Goal: Task Accomplishment & Management: Use online tool/utility

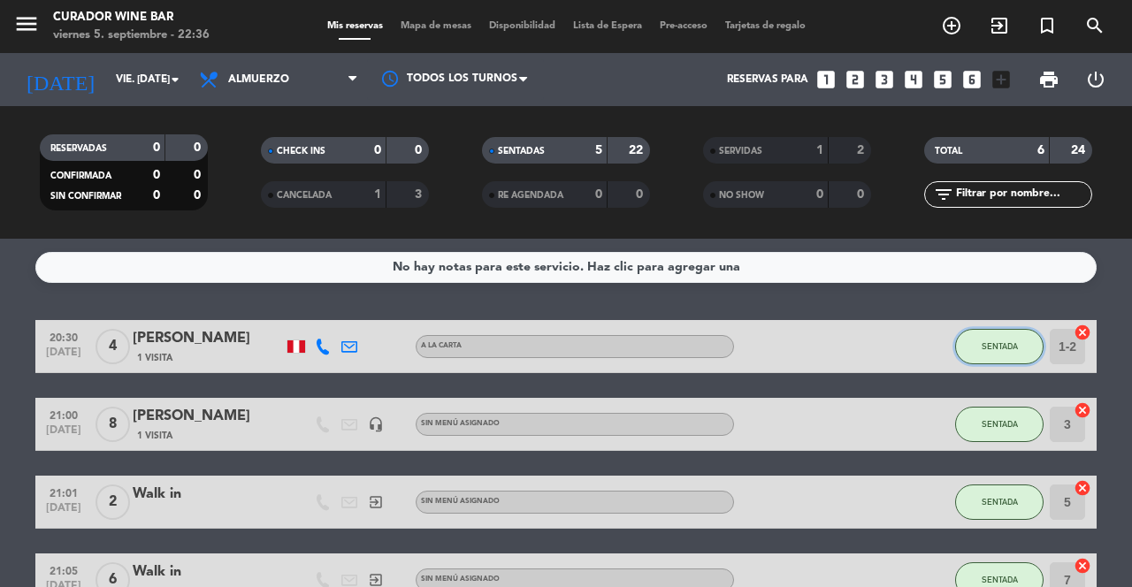
click at [994, 359] on button "SENTADA" at bounding box center [999, 346] width 88 height 35
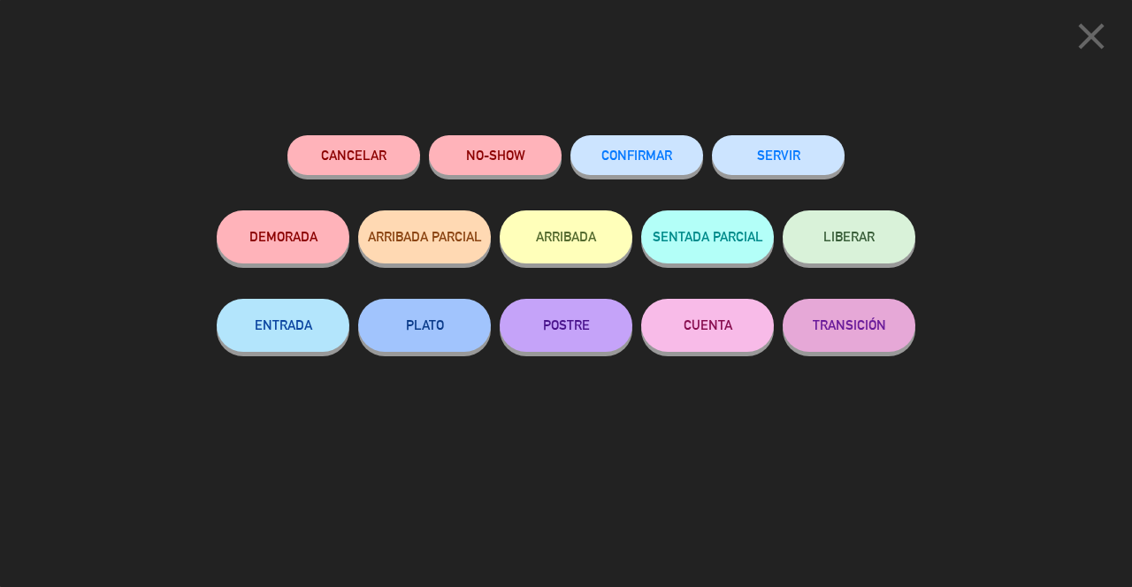
click at [778, 168] on button "SERVIR" at bounding box center [778, 155] width 133 height 40
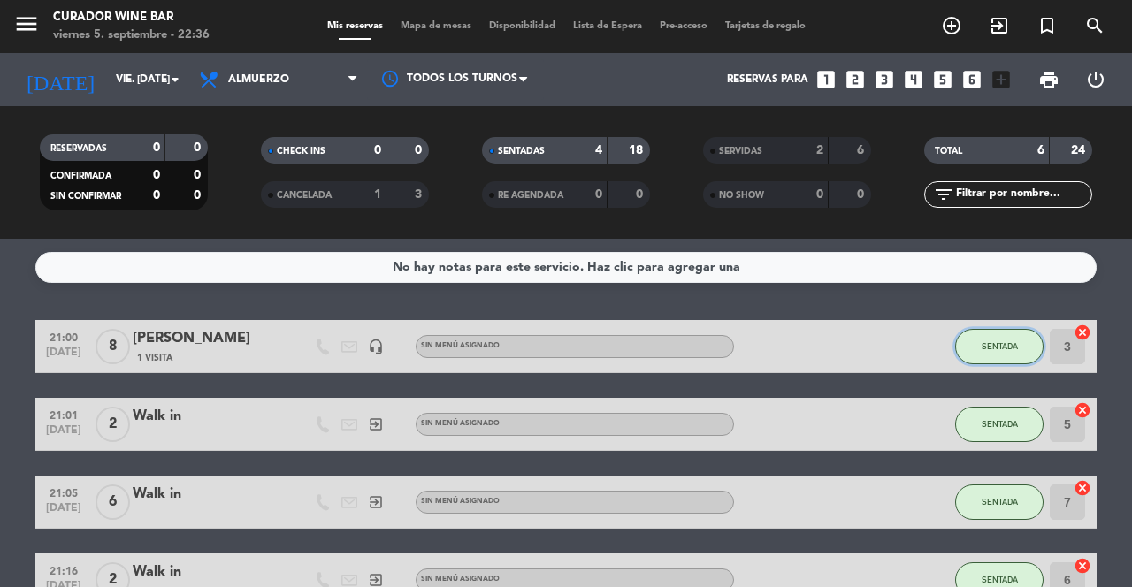
click at [993, 353] on button "SENTADA" at bounding box center [999, 346] width 88 height 35
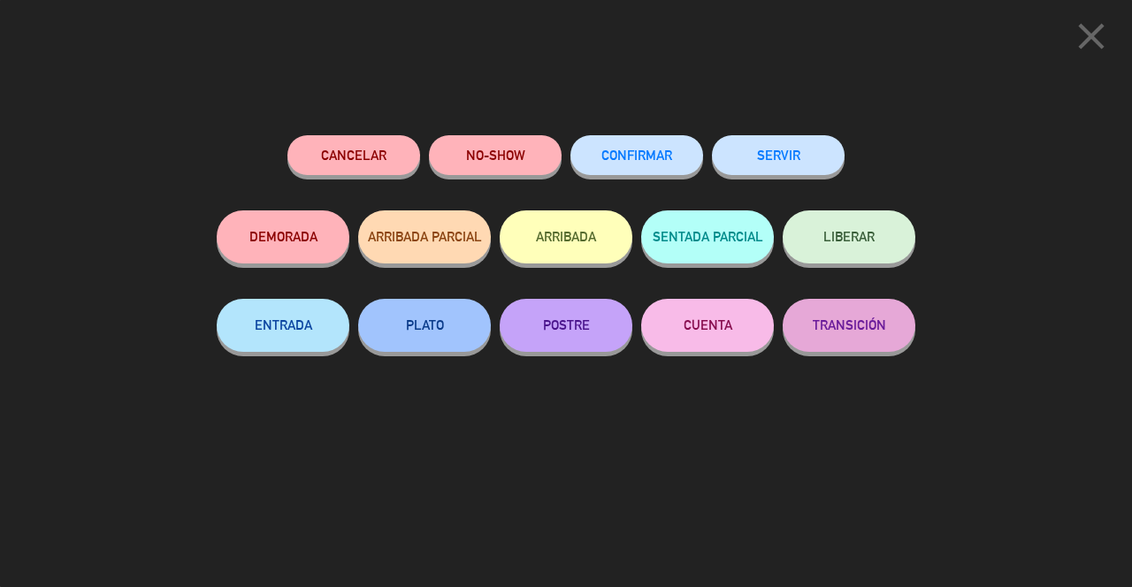
click at [756, 165] on button "SERVIR" at bounding box center [778, 155] width 133 height 40
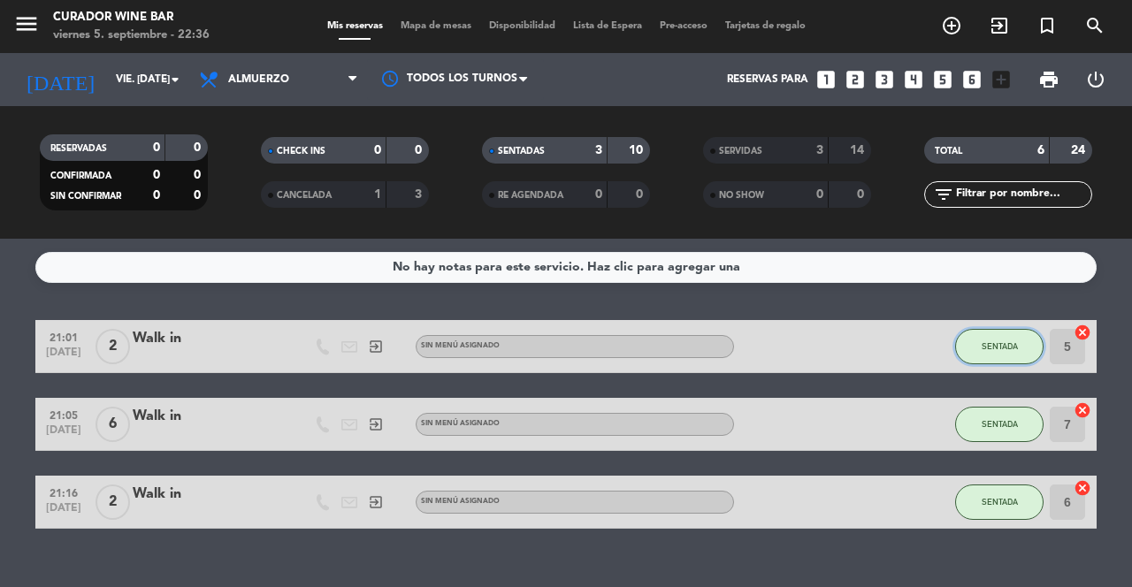
click at [999, 356] on button "SENTADA" at bounding box center [999, 346] width 88 height 35
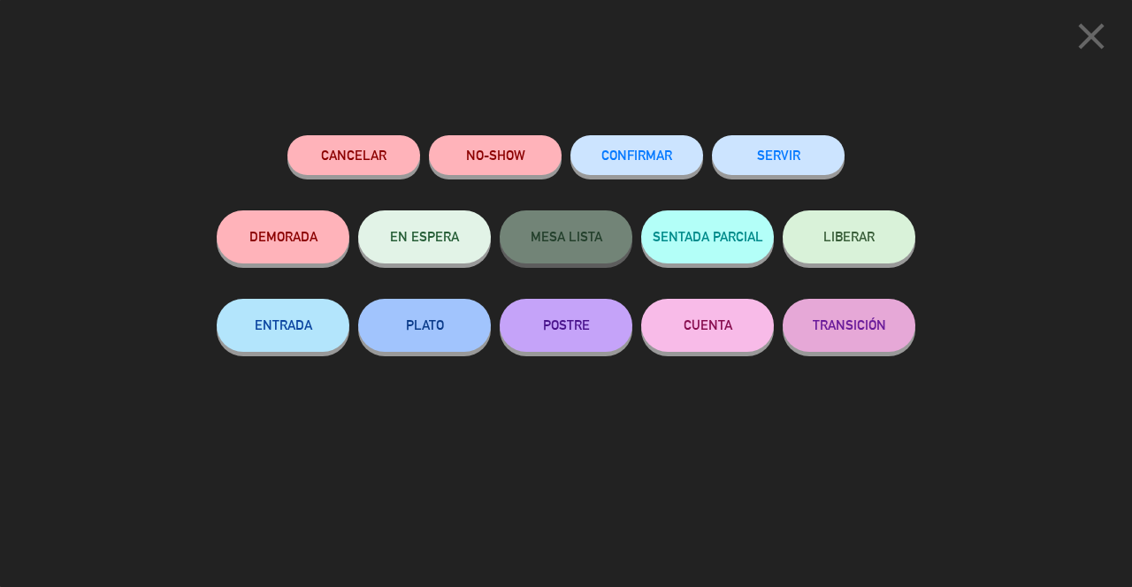
click at [780, 159] on button "SERVIR" at bounding box center [778, 155] width 133 height 40
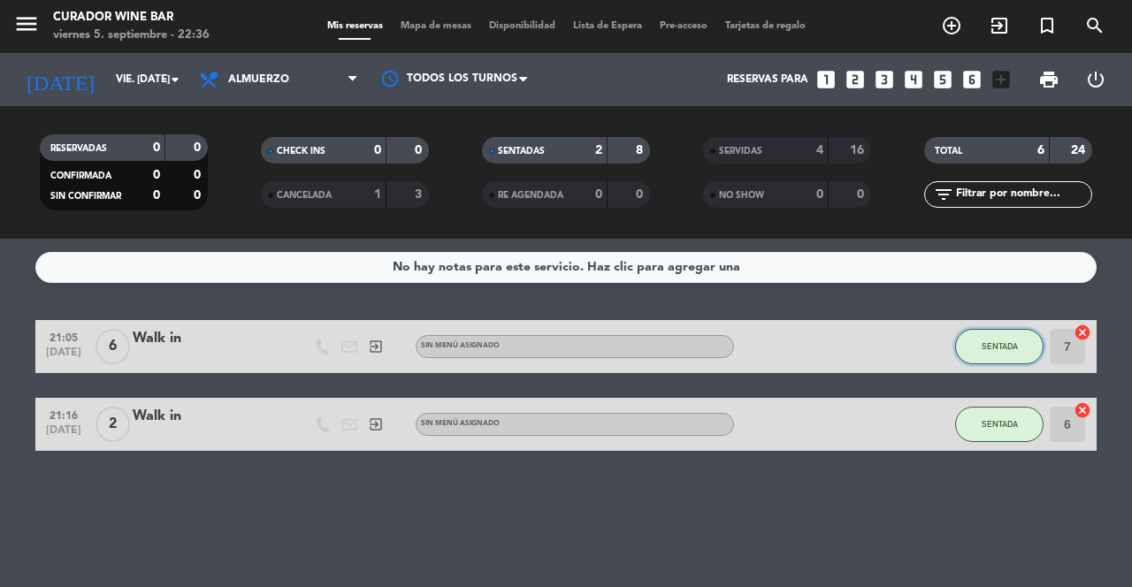
click at [990, 350] on span "SENTADA" at bounding box center [1000, 346] width 36 height 10
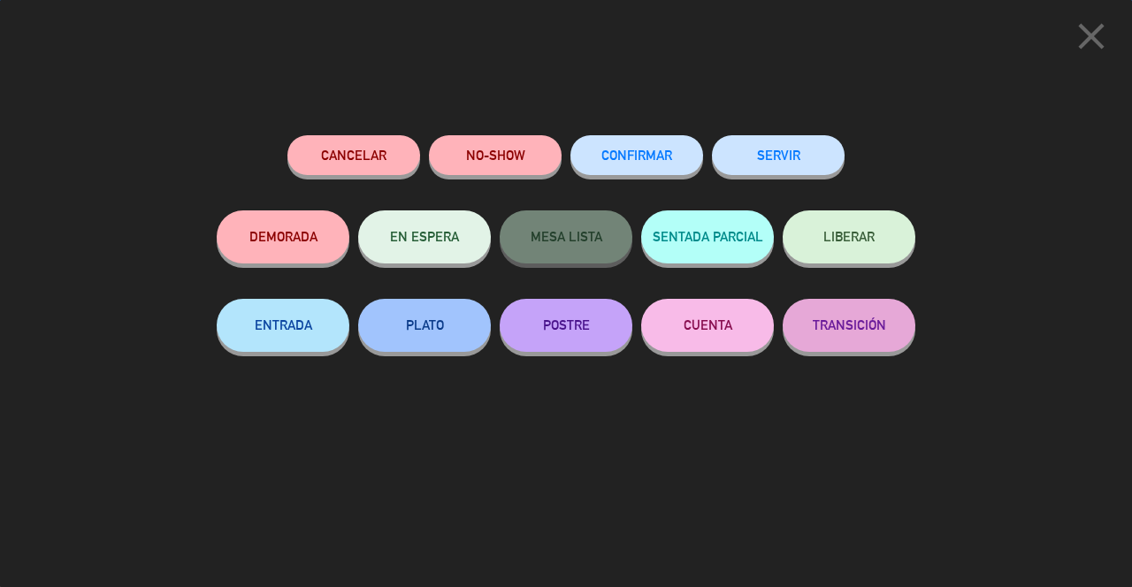
click at [768, 161] on button "SERVIR" at bounding box center [778, 155] width 133 height 40
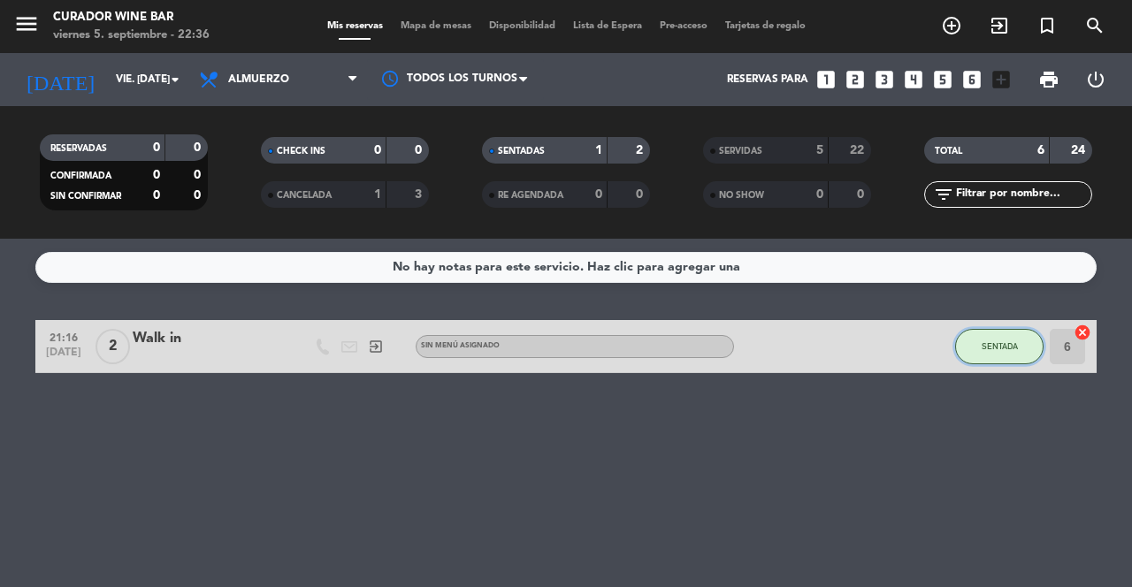
click at [992, 347] on span "SENTADA" at bounding box center [1000, 346] width 36 height 10
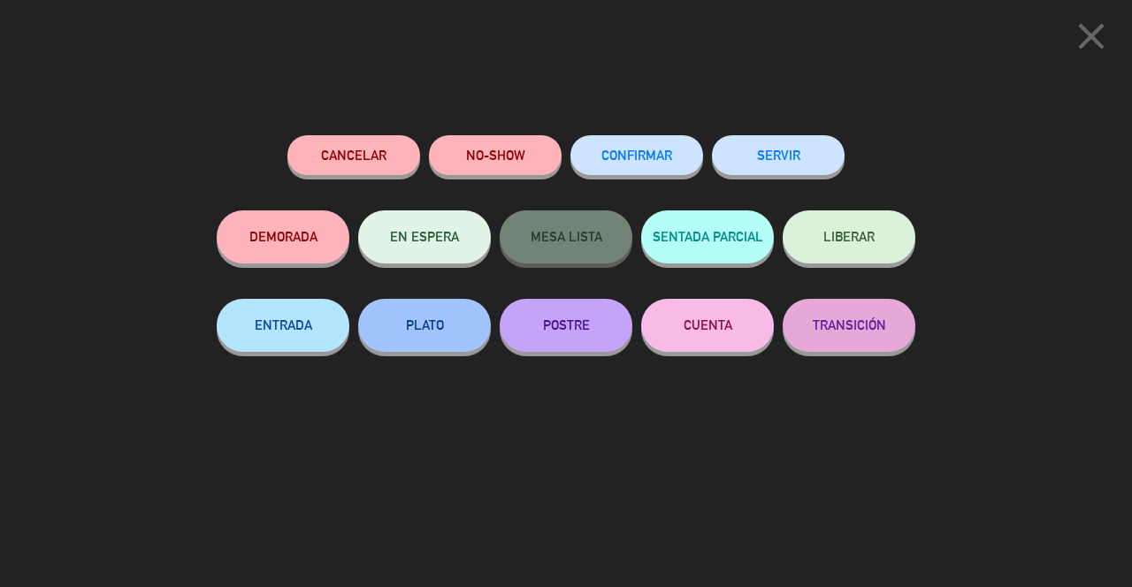
click at [784, 165] on button "SERVIR" at bounding box center [778, 155] width 133 height 40
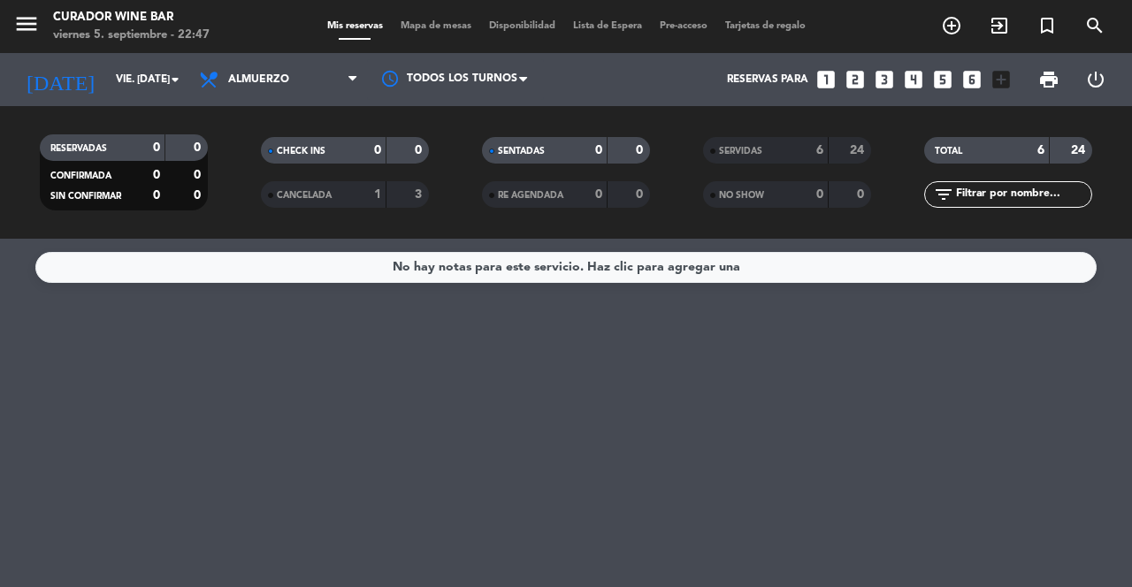
click at [107, 83] on input "vie. [DATE]" at bounding box center [177, 80] width 141 height 30
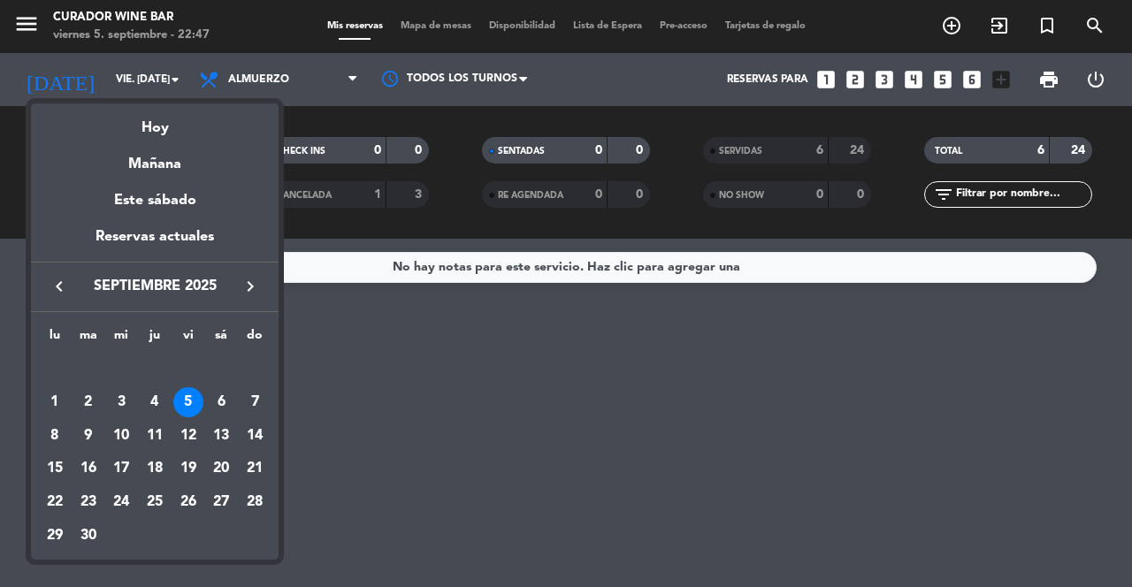
click at [139, 164] on div "Mañana" at bounding box center [155, 158] width 248 height 36
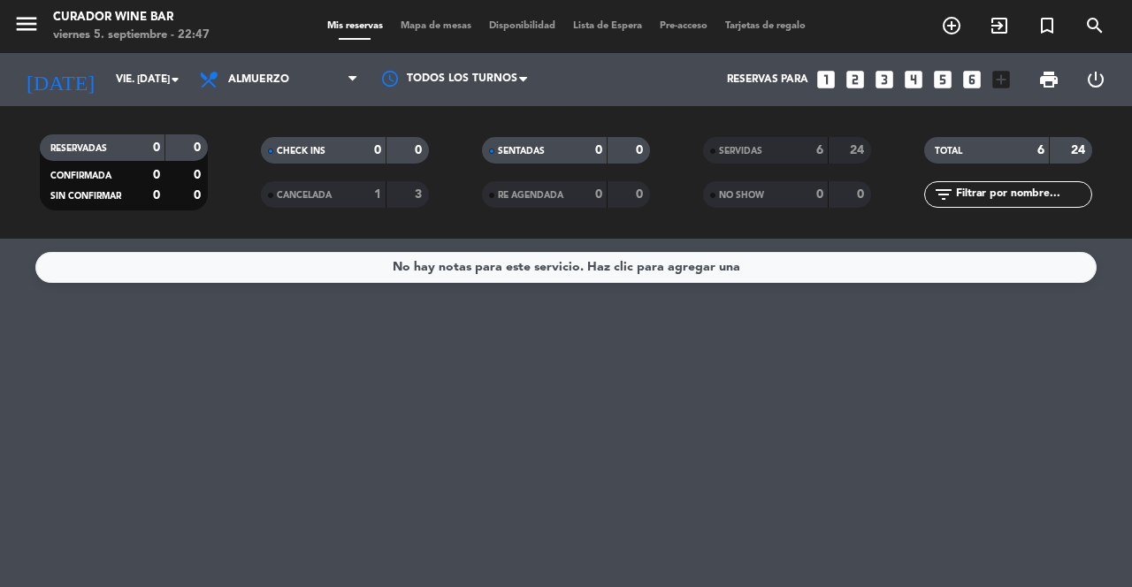
type input "sáb. [DATE]"
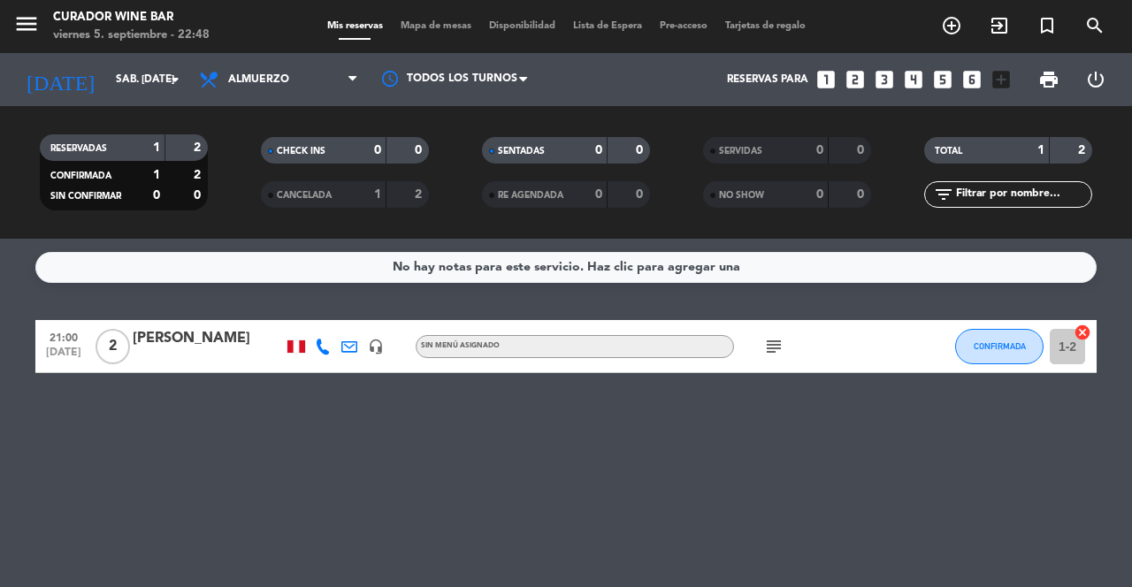
click at [770, 338] on icon "subject" at bounding box center [773, 346] width 21 height 21
